Goal: Task Accomplishment & Management: Use online tool/utility

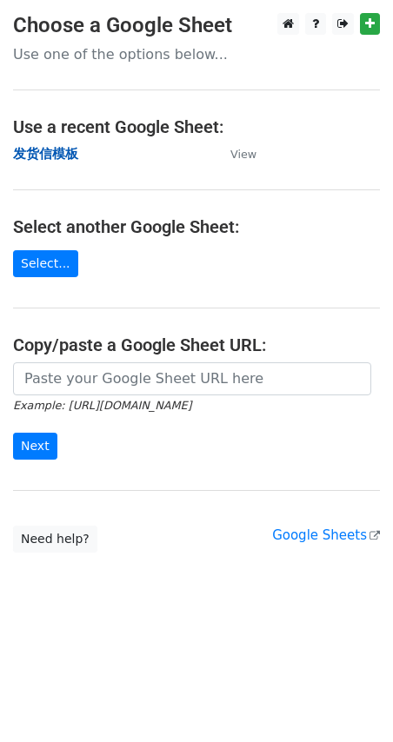
click at [61, 157] on strong "发货信模板" at bounding box center [45, 154] width 65 height 16
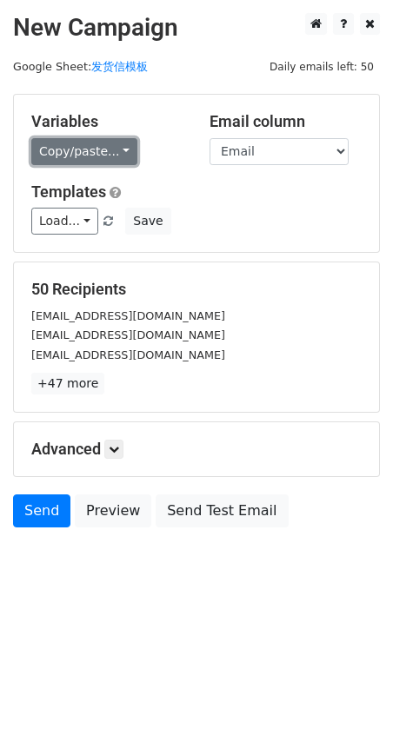
click at [82, 152] on link "Copy/paste..." at bounding box center [84, 151] width 106 height 27
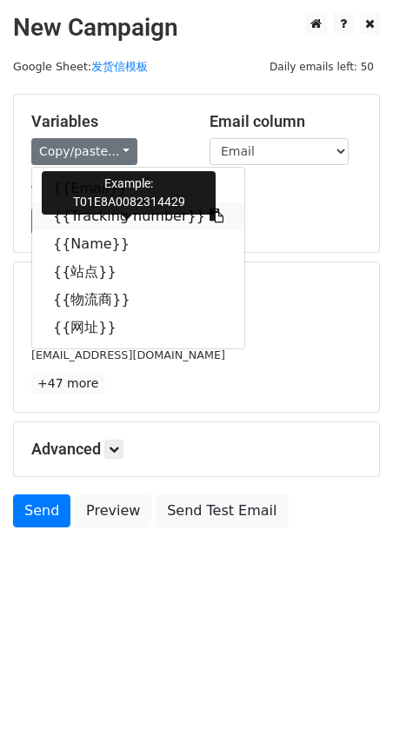
click at [95, 219] on link "{{Tracking number}}" at bounding box center [138, 216] width 212 height 28
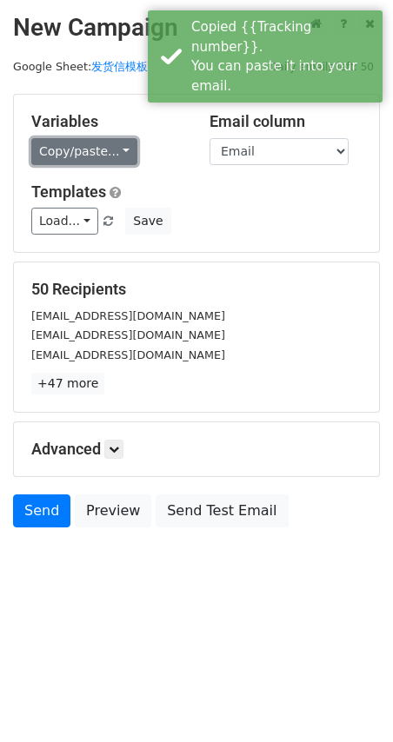
click at [71, 157] on link "Copy/paste..." at bounding box center [84, 151] width 106 height 27
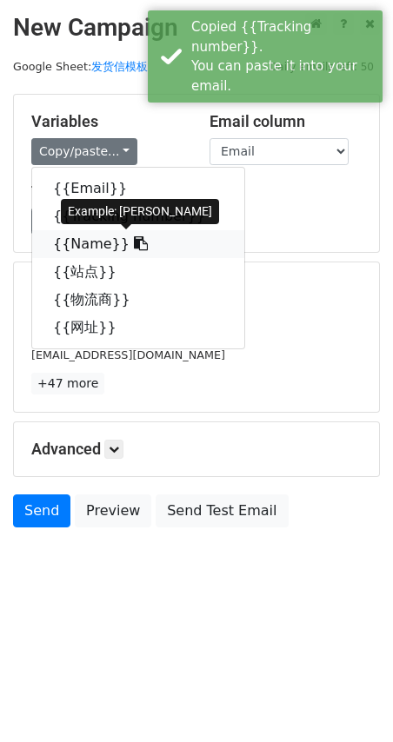
click at [83, 249] on link "{{Name}}" at bounding box center [138, 244] width 212 height 28
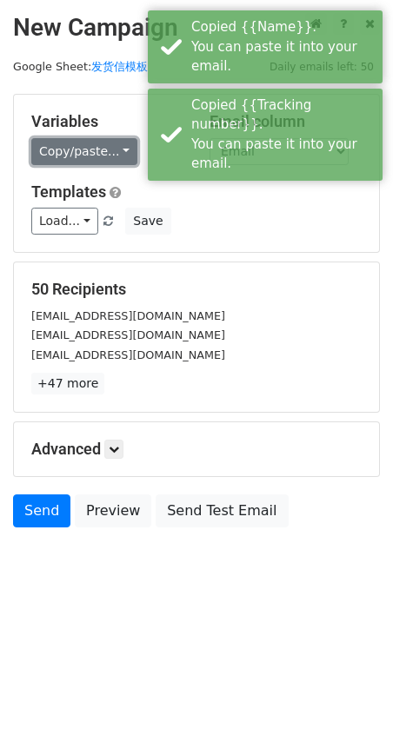
click at [76, 145] on link "Copy/paste..." at bounding box center [84, 151] width 106 height 27
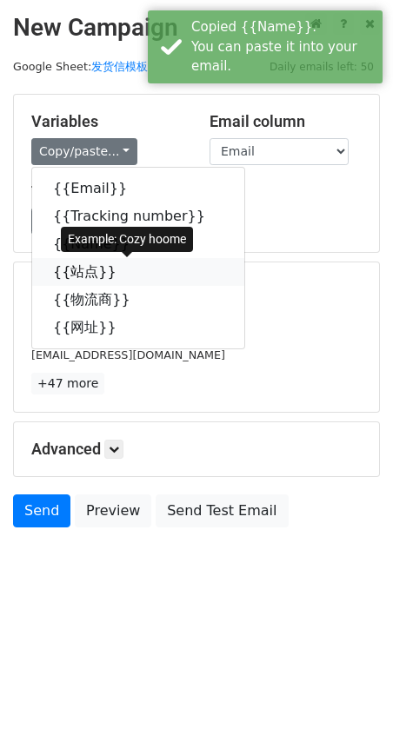
click at [84, 272] on link "{{站点}}" at bounding box center [138, 272] width 212 height 28
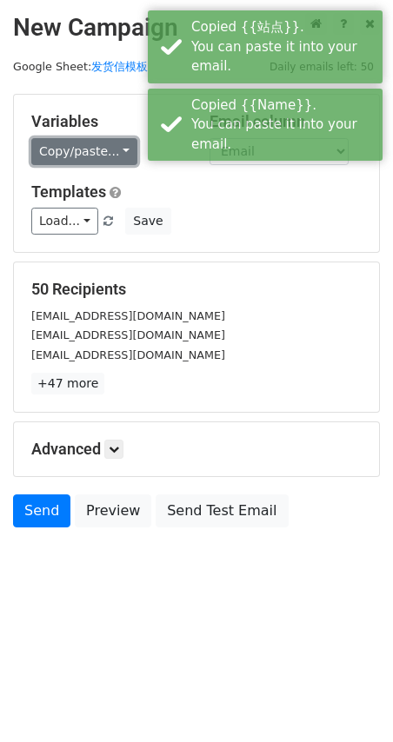
click at [70, 142] on link "Copy/paste..." at bounding box center [84, 151] width 106 height 27
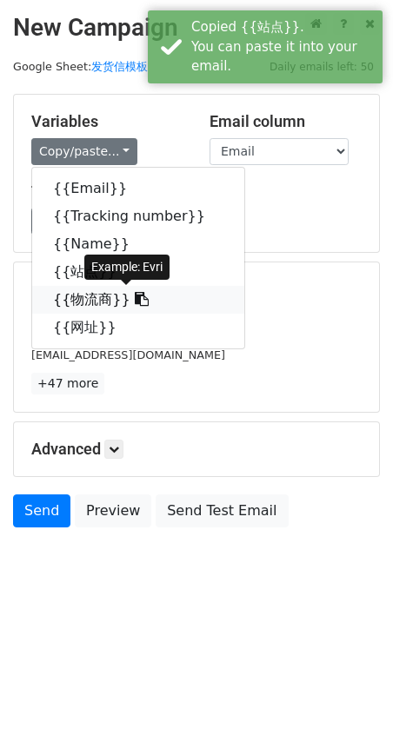
click at [74, 305] on link "{{物流商}}" at bounding box center [138, 300] width 212 height 28
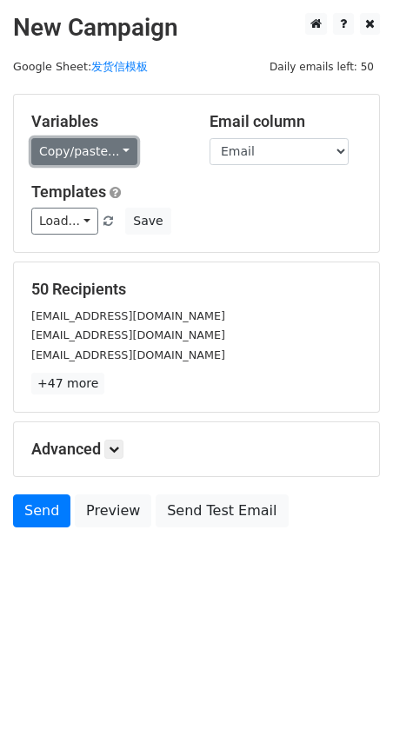
click at [87, 144] on link "Copy/paste..." at bounding box center [84, 151] width 106 height 27
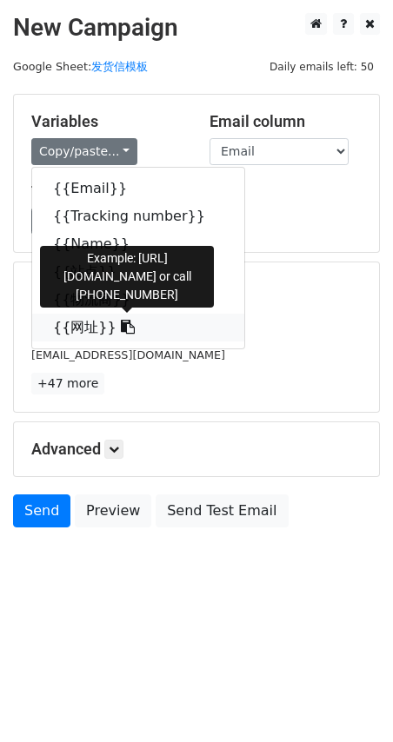
click at [76, 325] on link "{{网址}}" at bounding box center [138, 328] width 212 height 28
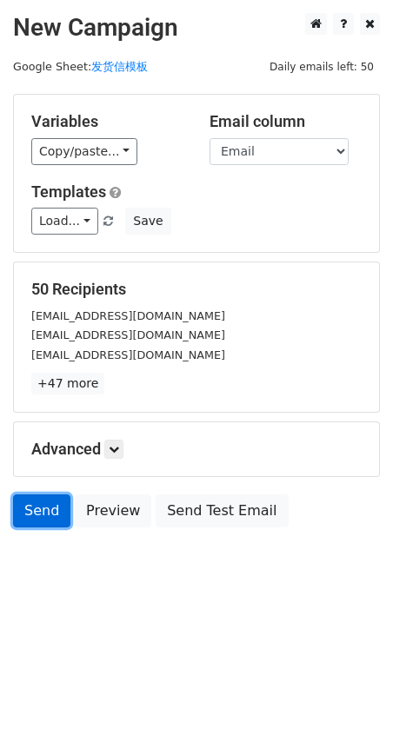
click at [44, 511] on link "Send" at bounding box center [41, 510] width 57 height 33
